Goal: Find specific page/section: Find specific page/section

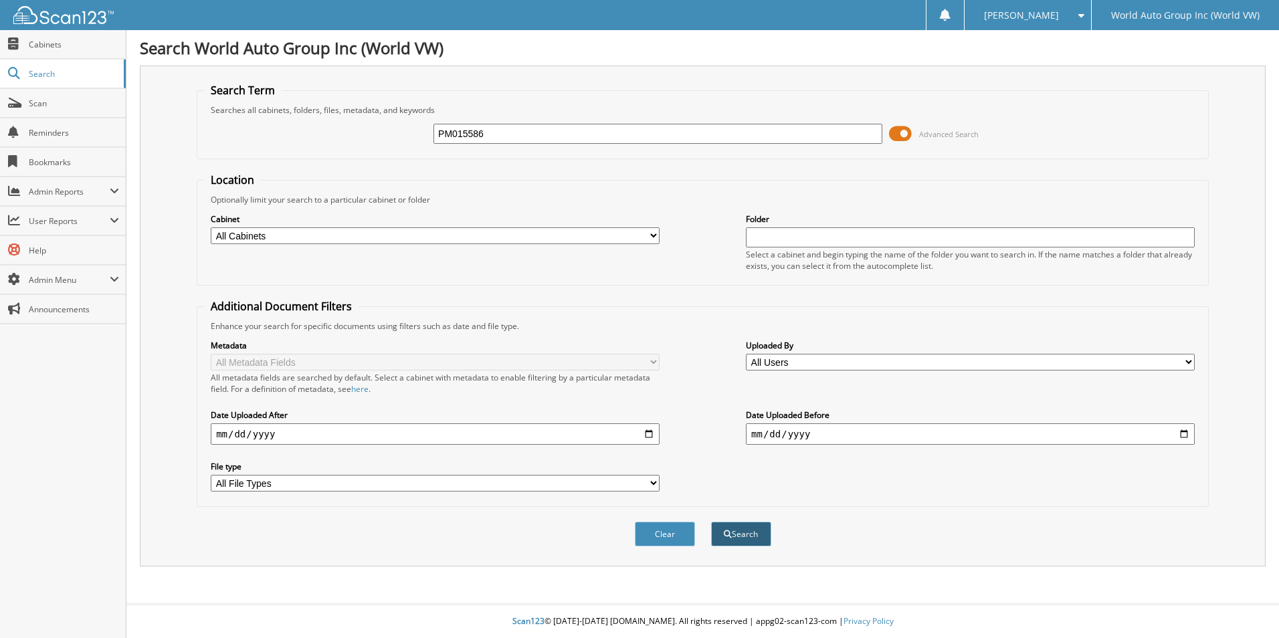
type input "PM015586"
click at [748, 530] on button "Search" at bounding box center [741, 534] width 60 height 25
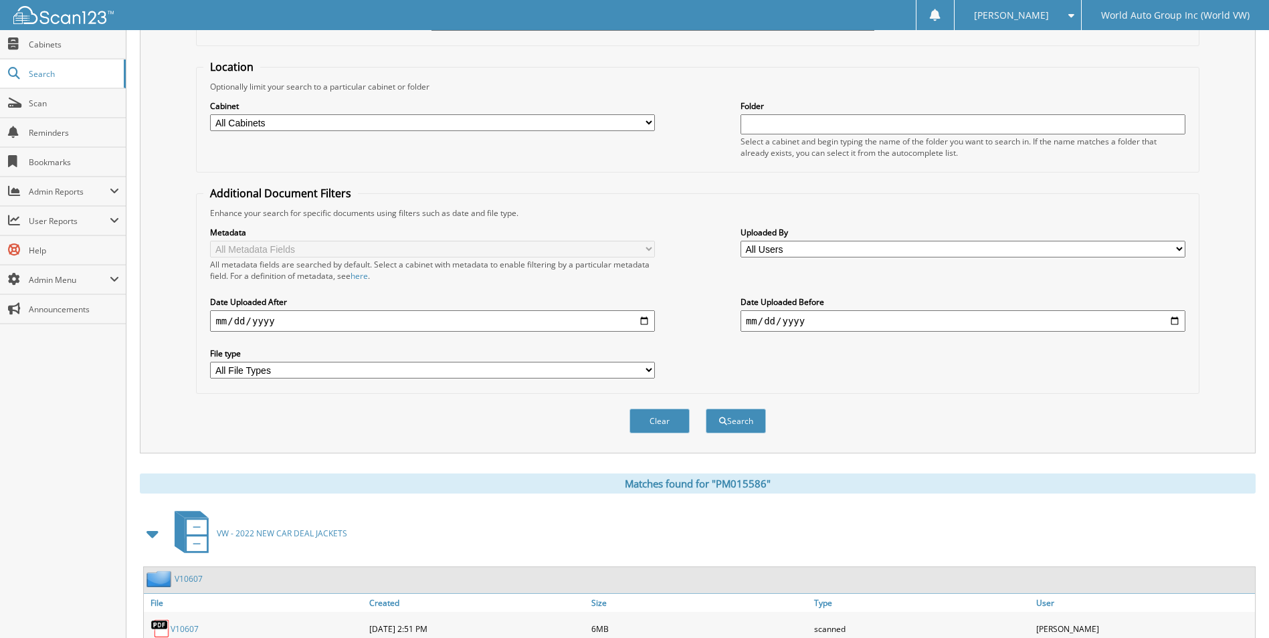
scroll to position [239, 0]
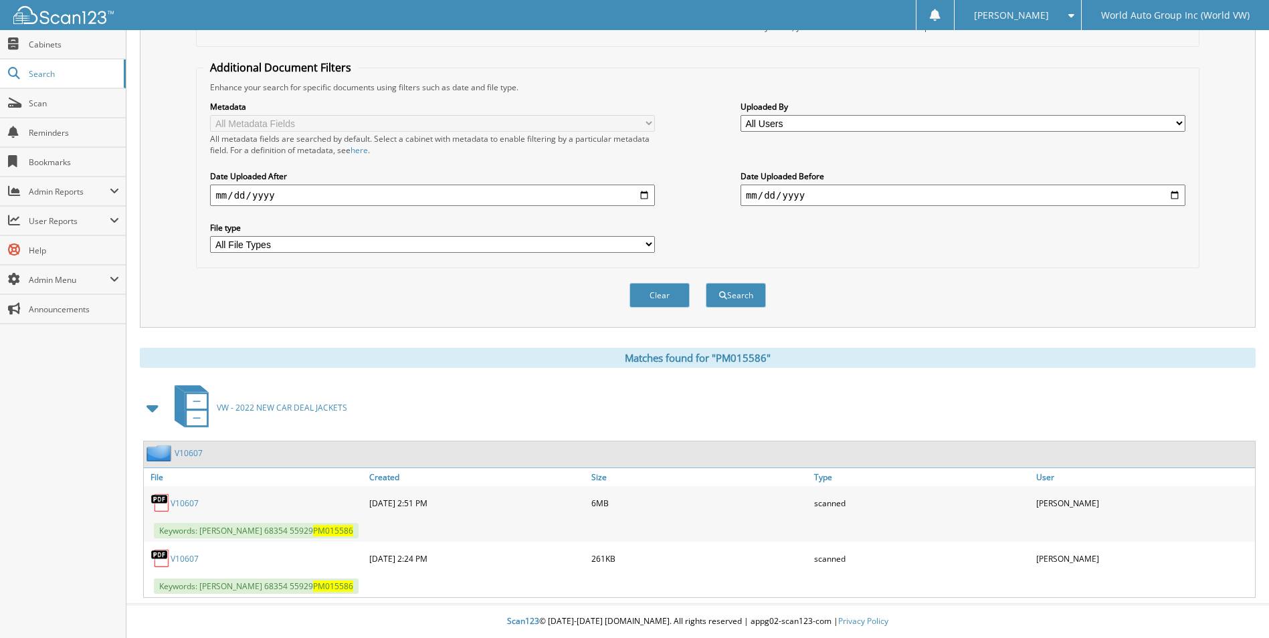
click at [182, 558] on link "V10607" at bounding box center [185, 558] width 28 height 11
click at [189, 502] on link "V10607" at bounding box center [185, 503] width 28 height 11
click at [186, 559] on link "V10607" at bounding box center [185, 558] width 28 height 11
click at [177, 558] on link "V10607" at bounding box center [185, 558] width 28 height 11
click at [181, 500] on link "V10607" at bounding box center [185, 503] width 28 height 11
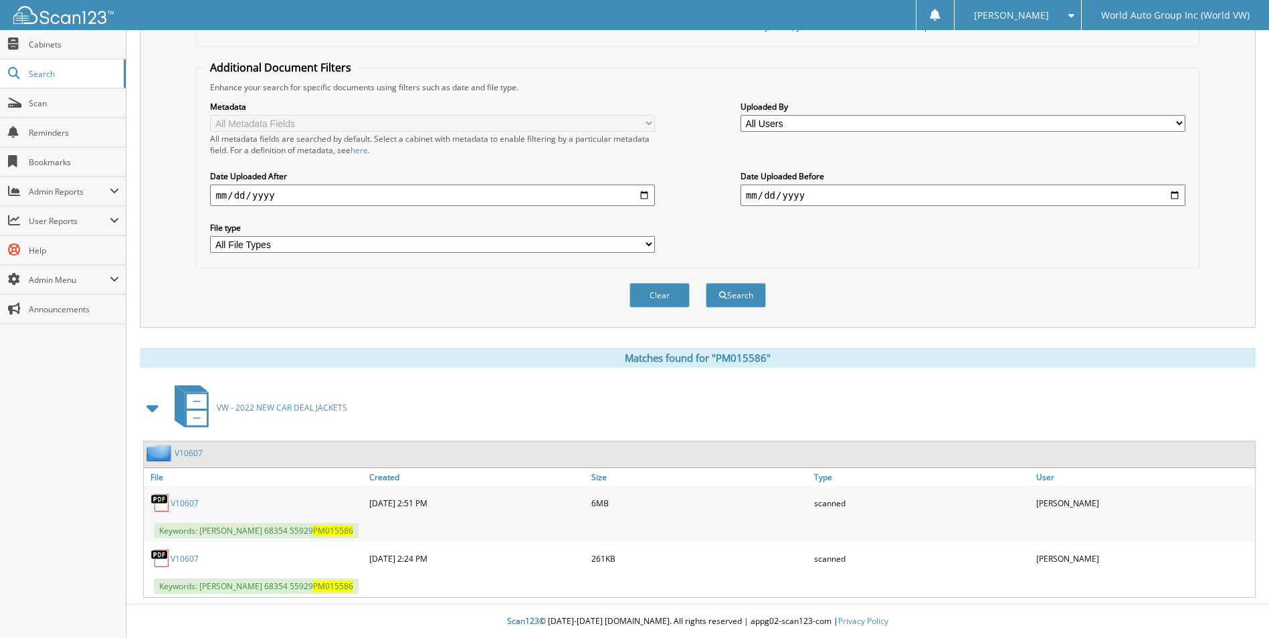
click at [191, 504] on link "V10607" at bounding box center [185, 503] width 28 height 11
click at [36, 105] on span "Scan" at bounding box center [74, 103] width 90 height 11
